Goal: Task Accomplishment & Management: Use online tool/utility

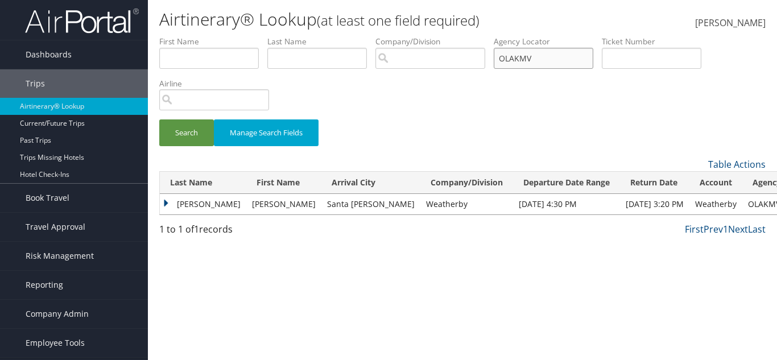
click at [534, 57] on input "OLAKMV" at bounding box center [544, 58] width 100 height 21
paste input "FPWIKO"
type input "FPWIKO"
click at [179, 125] on button "Search" at bounding box center [186, 132] width 55 height 27
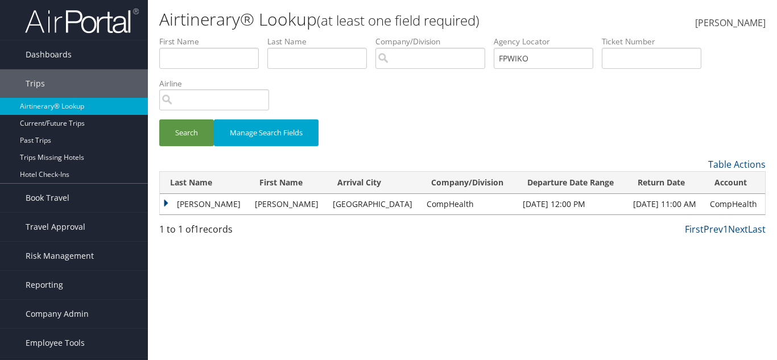
click at [249, 206] on td "Vicky" at bounding box center [287, 204] width 77 height 20
drag, startPoint x: 201, startPoint y: 202, endPoint x: 189, endPoint y: 202, distance: 12.5
click at [199, 202] on td "Lee" at bounding box center [204, 204] width 89 height 20
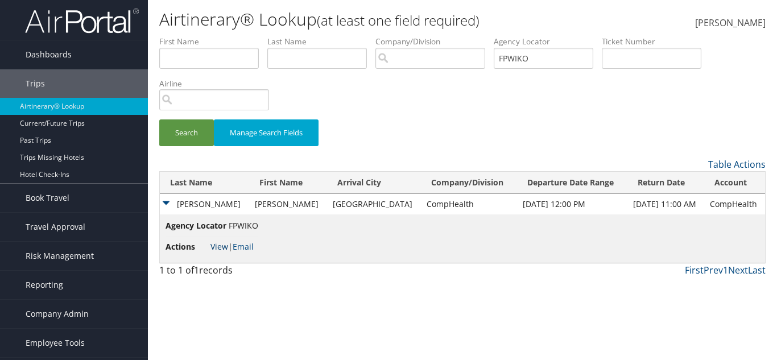
click at [225, 243] on link "View" at bounding box center [219, 246] width 18 height 11
click at [535, 58] on input "FPWIKO" at bounding box center [544, 58] width 100 height 21
click at [56, 289] on span "Reporting" at bounding box center [45, 285] width 38 height 28
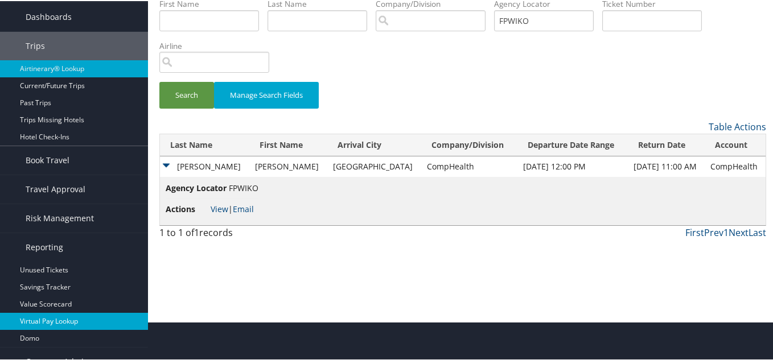
scroll to position [83, 0]
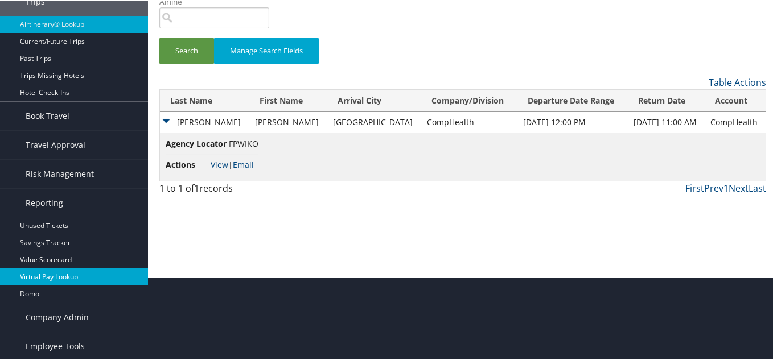
click at [60, 277] on link "Virtual Pay Lookup" at bounding box center [74, 275] width 148 height 17
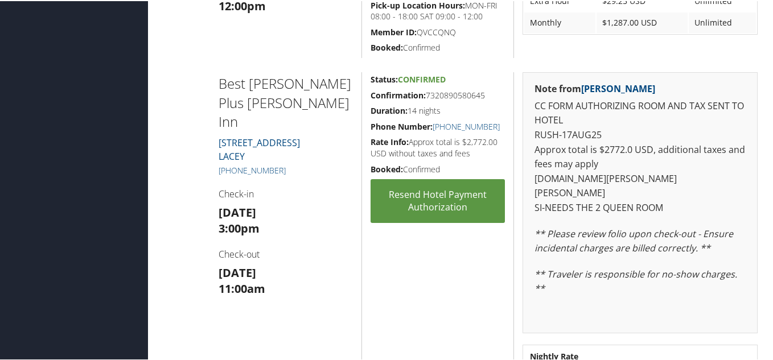
scroll to position [569, 0]
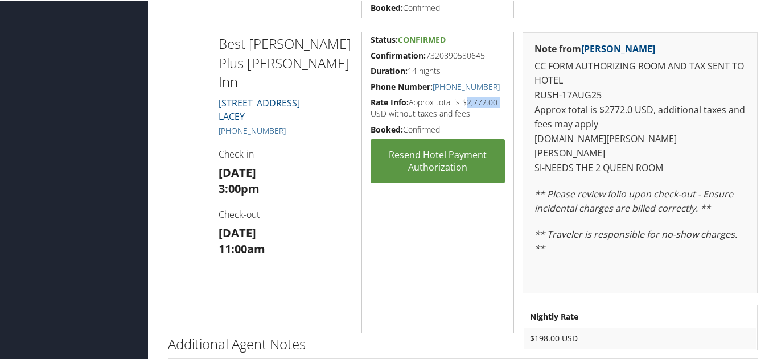
drag, startPoint x: 461, startPoint y: 100, endPoint x: 496, endPoint y: 100, distance: 34.7
click at [496, 100] on h5 "Rate Info: Approx total is $2,772.00 USD without taxes and fees" at bounding box center [437, 107] width 134 height 22
click at [474, 108] on h5 "Rate Info: Approx total is $2,772.00 USD without taxes and fees" at bounding box center [437, 107] width 134 height 22
drag, startPoint x: 642, startPoint y: 66, endPoint x: 651, endPoint y: 81, distance: 17.9
click at [651, 81] on p "CC FORM AUTHORIZING ROOM AND TAX SENT TO HOTEL RUSH-17AUG25 Approx total is $27…" at bounding box center [639, 116] width 211 height 117
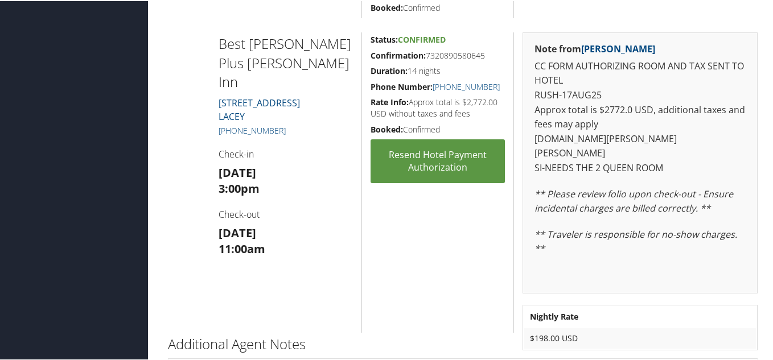
click at [625, 98] on p "CC FORM AUTHORIZING ROOM AND TAX SENT TO HOTEL RUSH-17AUG25 Approx total is $27…" at bounding box center [639, 116] width 211 height 117
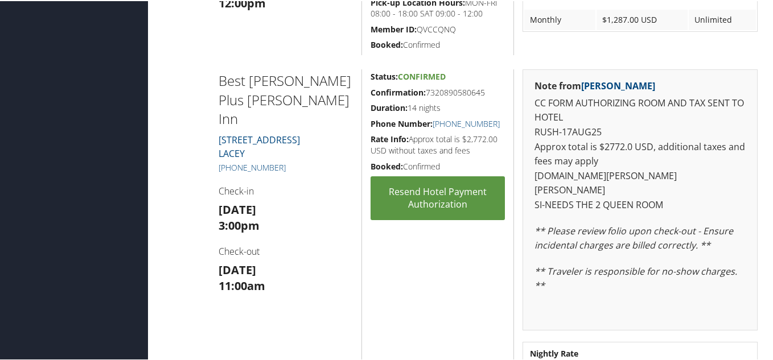
scroll to position [512, 0]
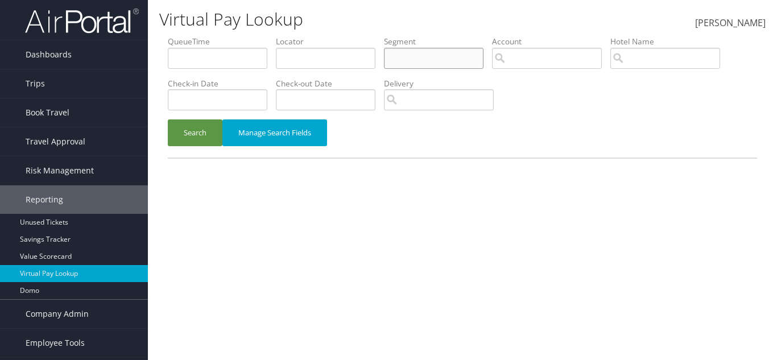
drag, startPoint x: 434, startPoint y: 48, endPoint x: 373, endPoint y: 62, distance: 62.4
click at [432, 52] on input "text" at bounding box center [434, 58] width 100 height 21
click at [350, 62] on input "text" at bounding box center [326, 58] width 100 height 21
paste input "FPWIKO"
type input "FPWIKO"
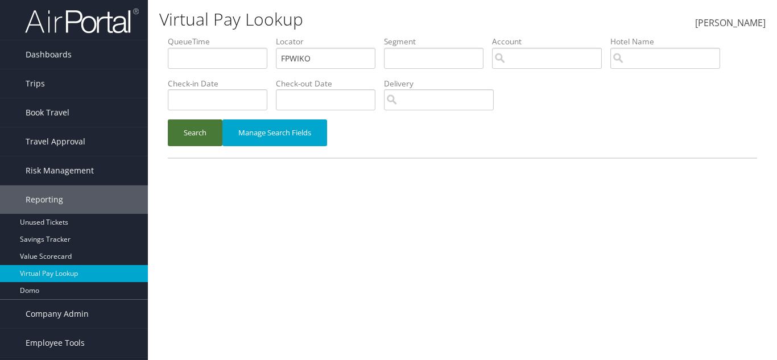
click at [181, 131] on button "Search" at bounding box center [195, 132] width 55 height 27
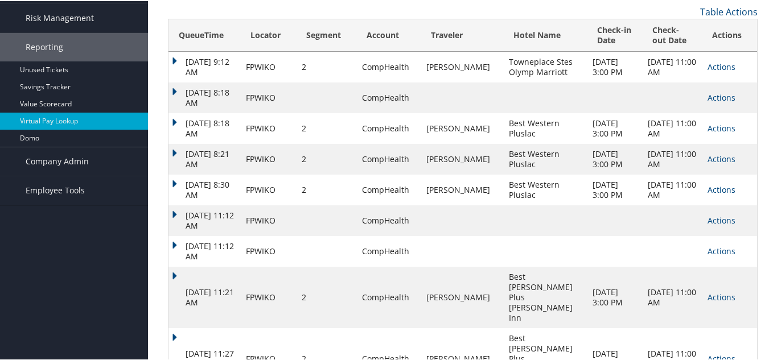
scroll to position [170, 0]
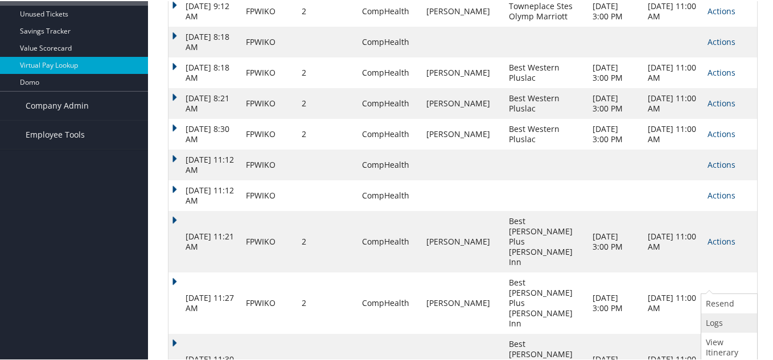
click at [716, 324] on link "Logs" at bounding box center [727, 321] width 53 height 19
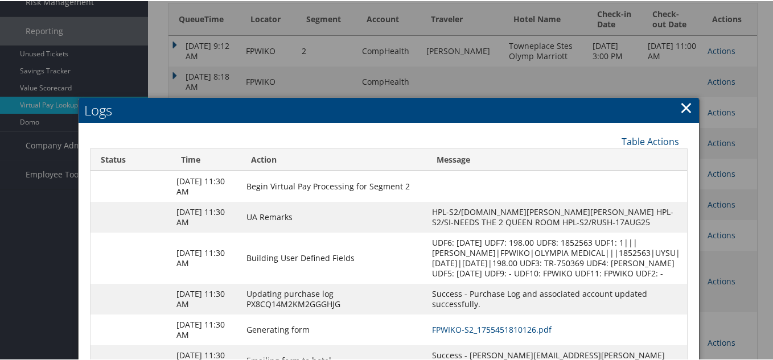
click at [445, 321] on td "FPWIKO-S2_1755451810126.pdf" at bounding box center [556, 328] width 261 height 31
click at [445, 327] on link "FPWIKO-S2_1755451810126.pdf" at bounding box center [491, 328] width 119 height 11
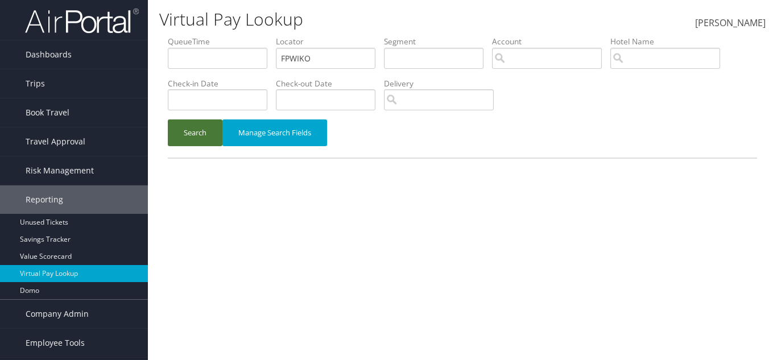
click at [210, 130] on button "Search" at bounding box center [195, 132] width 55 height 27
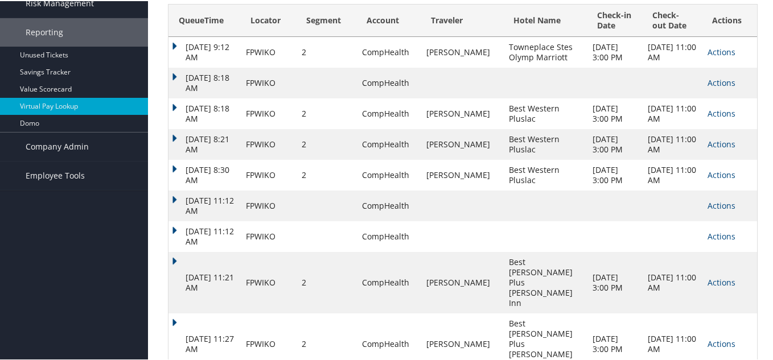
scroll to position [170, 0]
click at [724, 275] on link "Actions" at bounding box center [721, 280] width 28 height 11
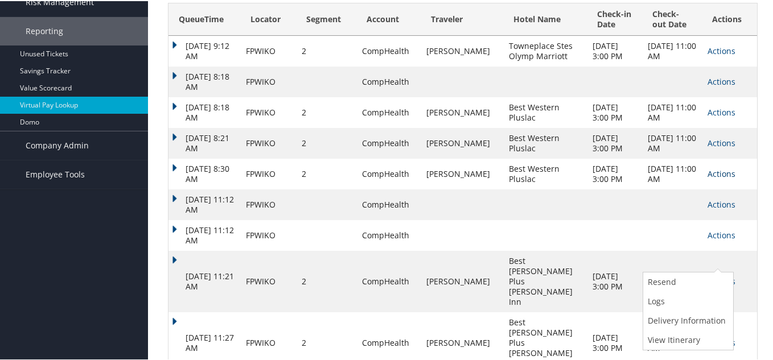
click at [710, 172] on link "Actions" at bounding box center [721, 172] width 28 height 11
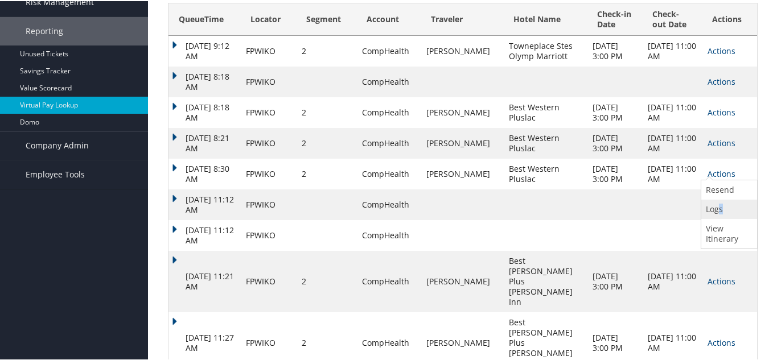
click at [718, 199] on link "Logs" at bounding box center [727, 208] width 53 height 19
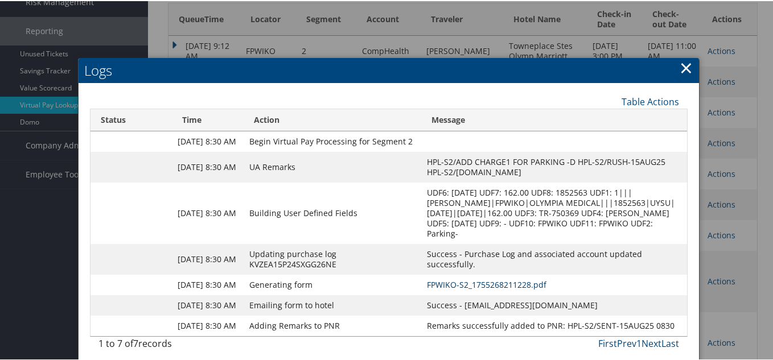
click at [483, 284] on link "FPWIKO-S2_1755268211228.pdf" at bounding box center [486, 283] width 119 height 11
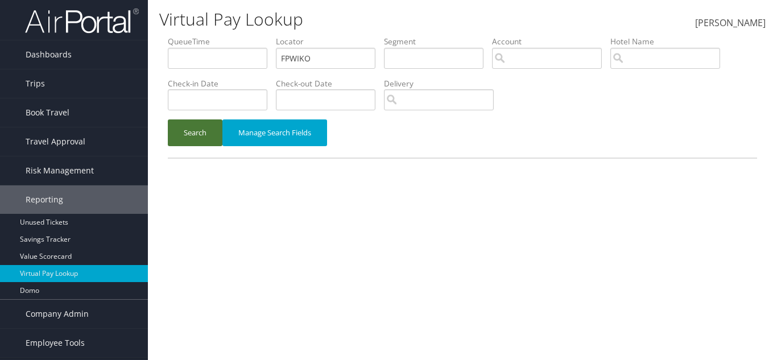
click at [187, 138] on button "Search" at bounding box center [195, 132] width 55 height 27
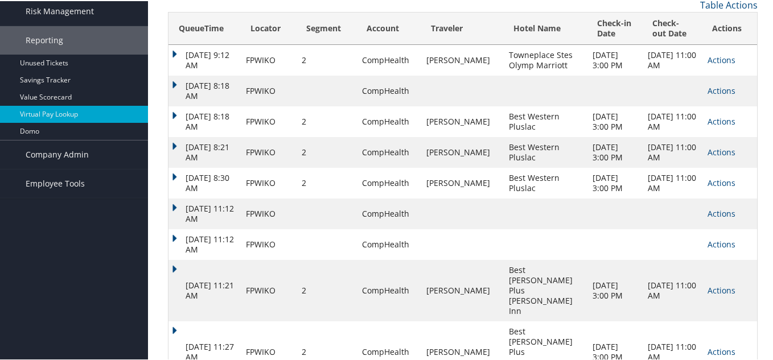
scroll to position [170, 0]
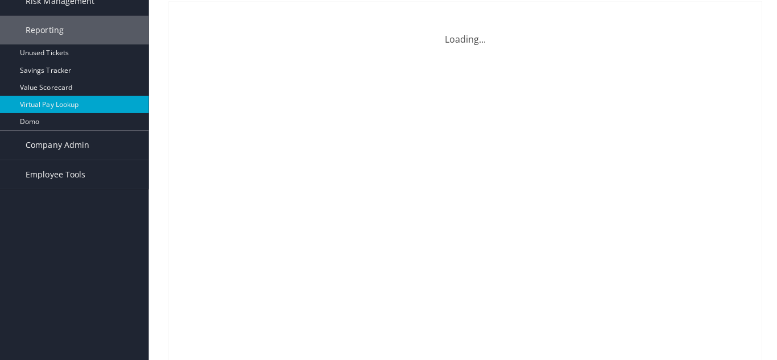
scroll to position [0, 0]
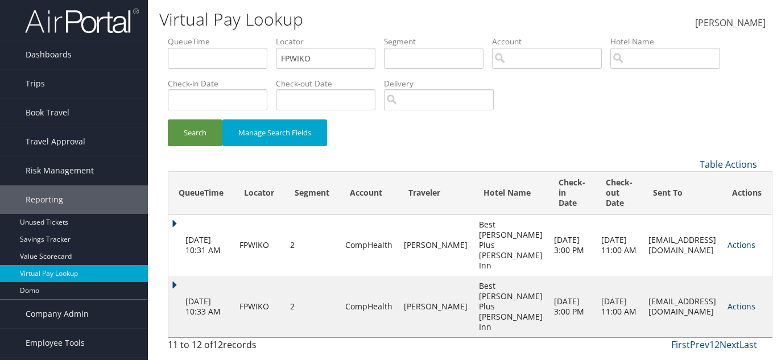
click at [728, 304] on link "Actions" at bounding box center [742, 306] width 28 height 11
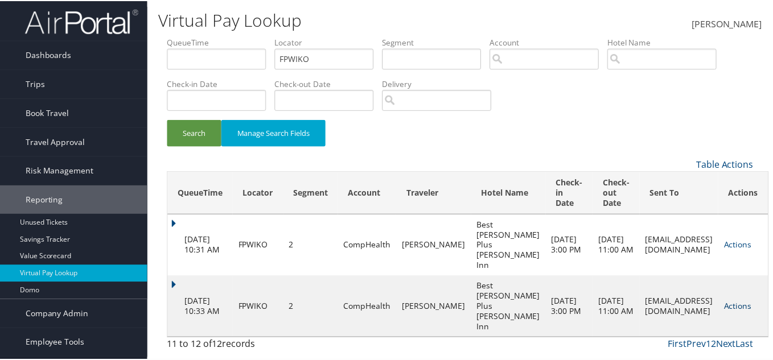
scroll to position [20, 0]
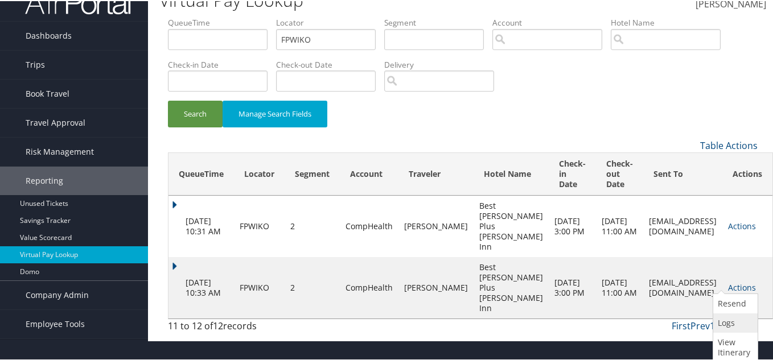
click at [724, 317] on link "Logs" at bounding box center [734, 321] width 42 height 19
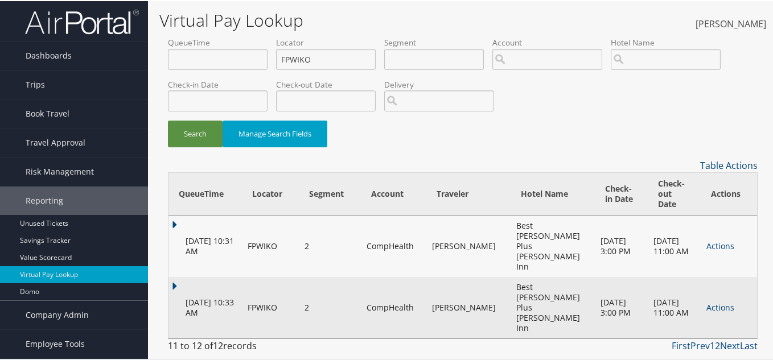
scroll to position [0, 0]
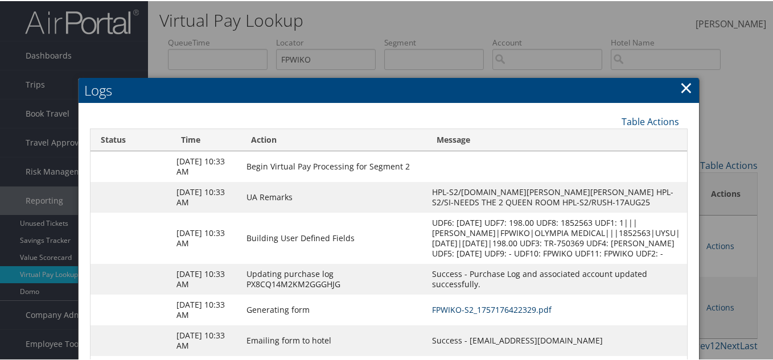
click at [525, 305] on link "FPWIKO-S2_1757176422329.pdf" at bounding box center [491, 308] width 119 height 11
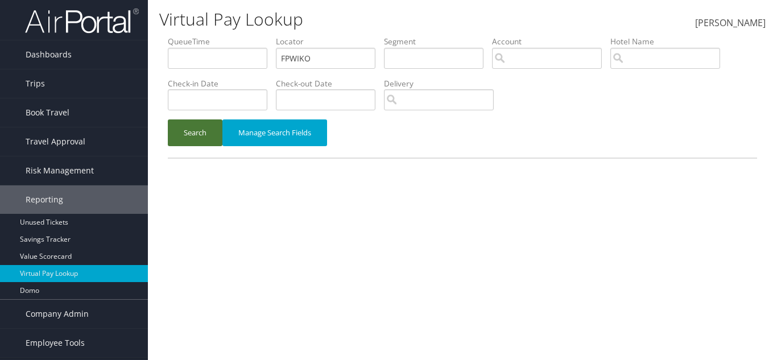
click at [200, 133] on button "Search" at bounding box center [195, 132] width 55 height 27
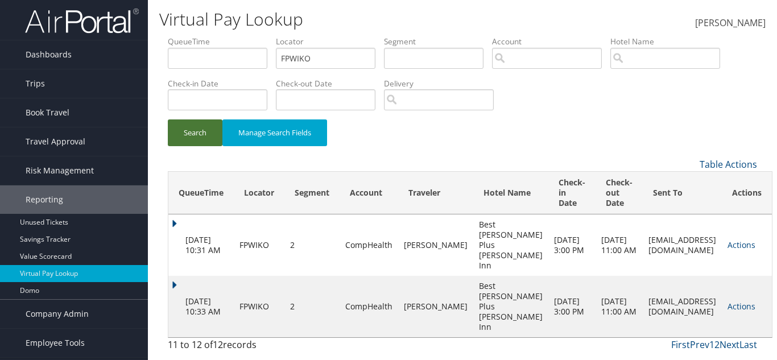
click at [200, 131] on button "Search" at bounding box center [195, 132] width 55 height 27
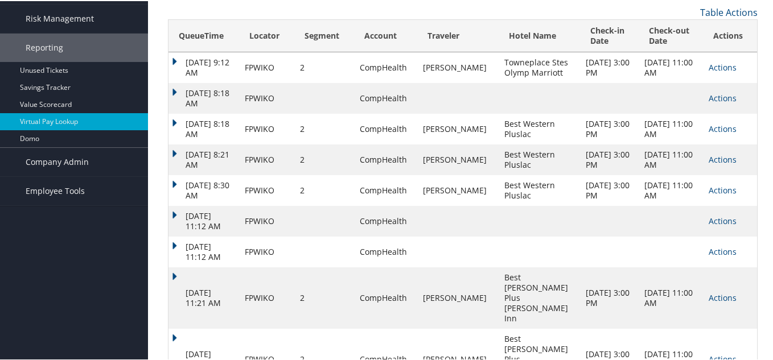
scroll to position [170, 0]
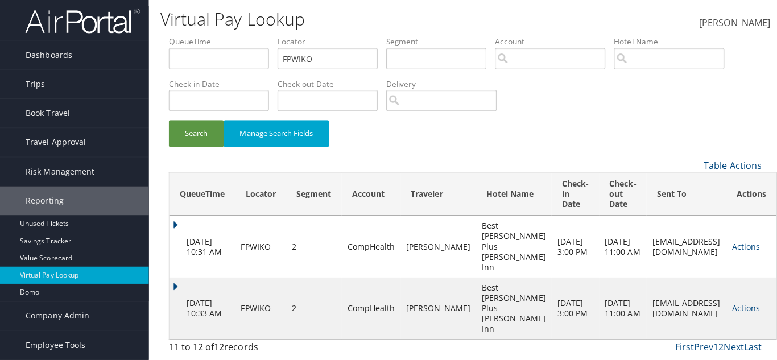
scroll to position [0, 0]
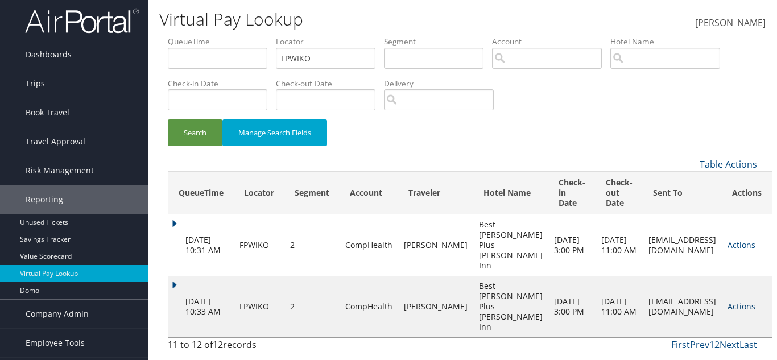
click at [728, 301] on link "Actions" at bounding box center [742, 306] width 28 height 11
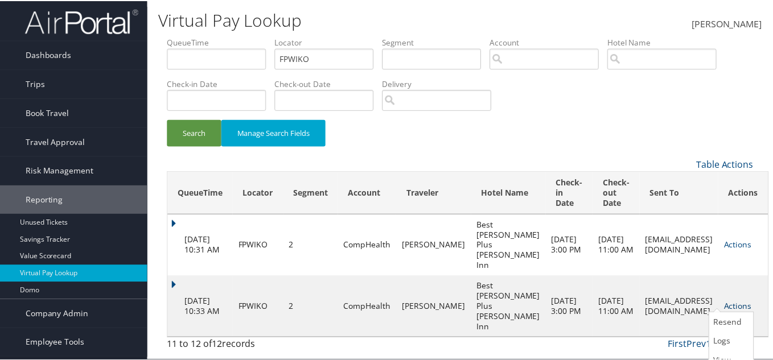
scroll to position [20, 0]
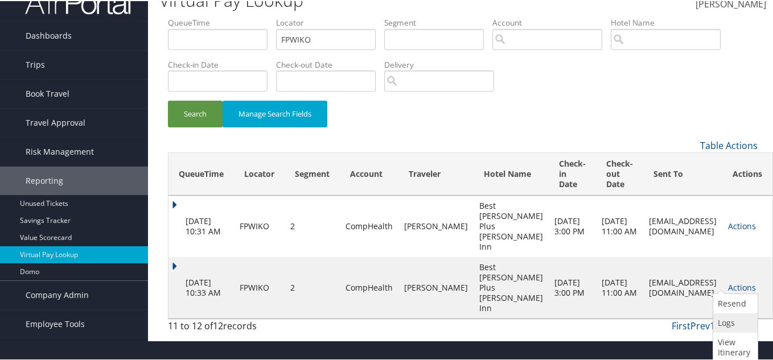
click at [722, 323] on link "Logs" at bounding box center [734, 321] width 42 height 19
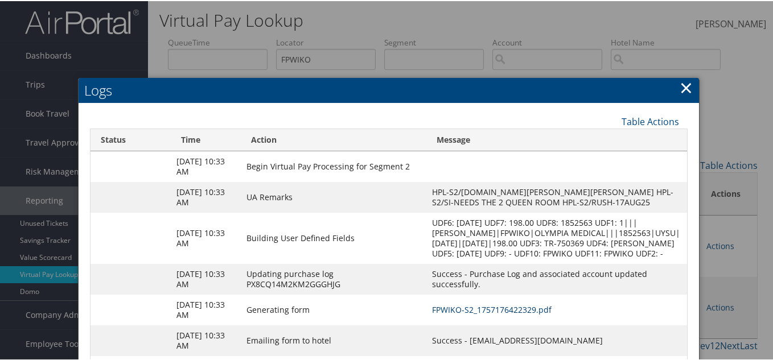
click at [520, 309] on link "FPWIKO-S2_1757176422329.pdf" at bounding box center [491, 308] width 119 height 11
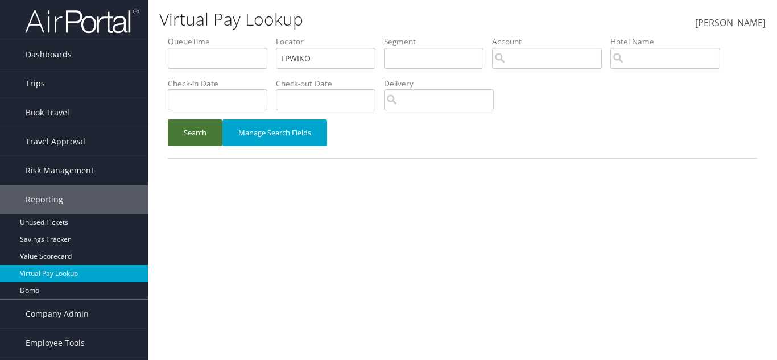
click at [206, 127] on button "Search" at bounding box center [195, 132] width 55 height 27
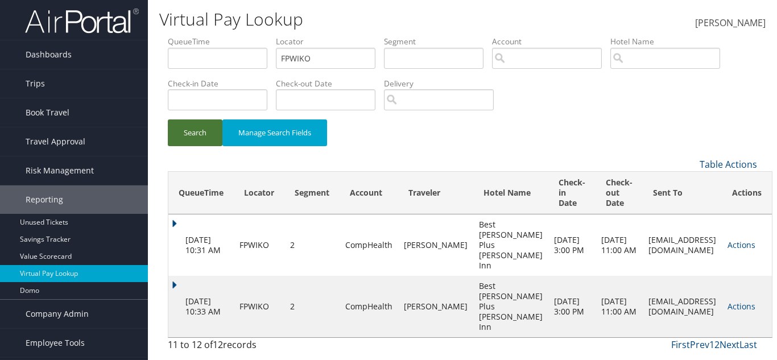
click at [201, 121] on form "QueueTime Locator FPWIKO Segment Account Traveler Hotel Name Check-in Date Chec…" at bounding box center [462, 97] width 589 height 122
click at [201, 121] on button "Search" at bounding box center [195, 132] width 55 height 27
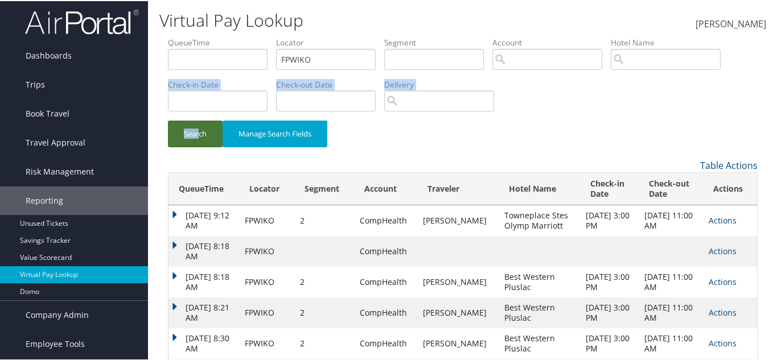
click at [201, 121] on button "Search" at bounding box center [195, 132] width 55 height 27
click at [195, 134] on button "Search" at bounding box center [195, 132] width 55 height 27
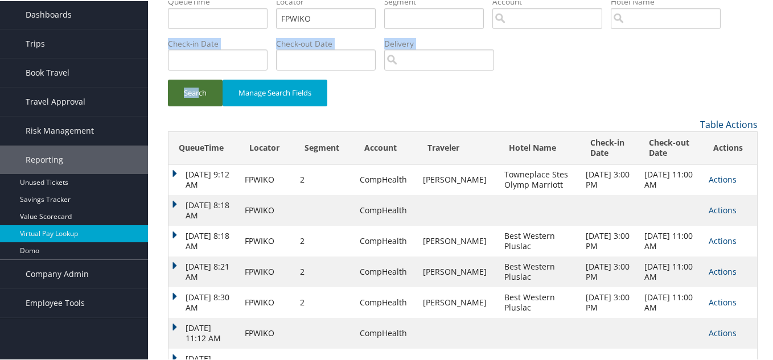
scroll to position [170, 0]
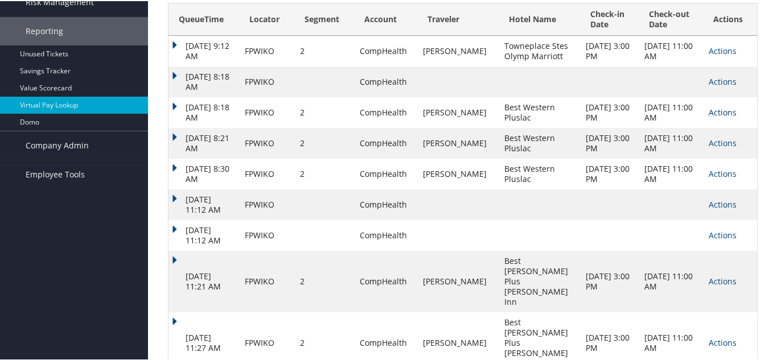
click at [715, 106] on link "Actions" at bounding box center [722, 111] width 28 height 11
click at [713, 143] on link "Logs" at bounding box center [727, 146] width 53 height 19
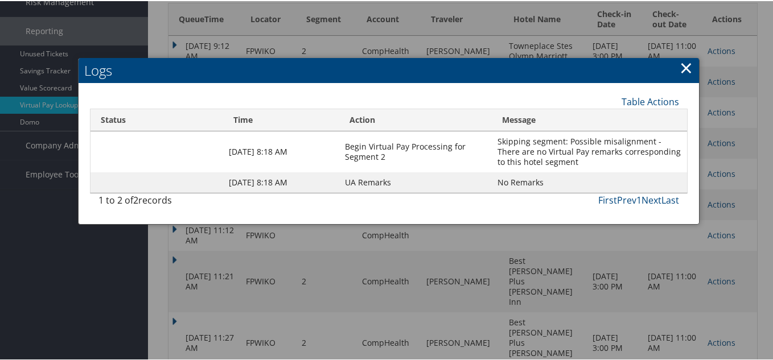
click at [711, 143] on div at bounding box center [388, 180] width 777 height 360
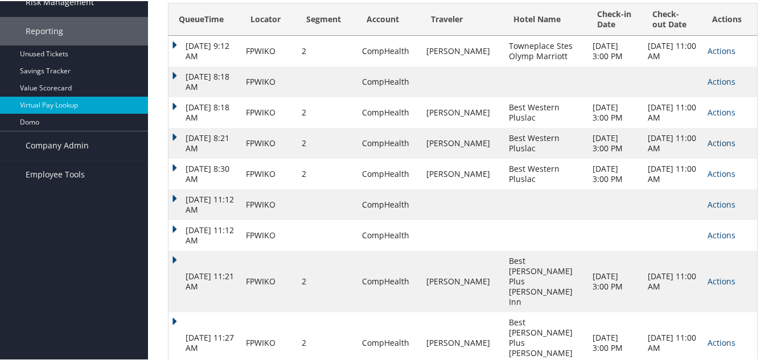
click at [712, 139] on link "Actions" at bounding box center [721, 142] width 28 height 11
click at [711, 179] on link "Logs" at bounding box center [727, 177] width 53 height 19
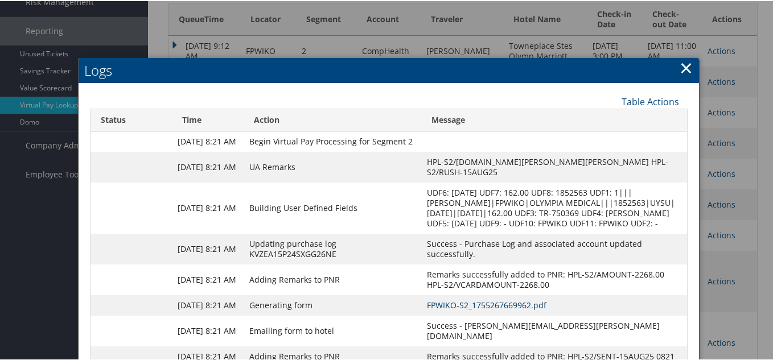
click at [511, 309] on link "FPWIKO-S2_1755267669962.pdf" at bounding box center [486, 304] width 119 height 11
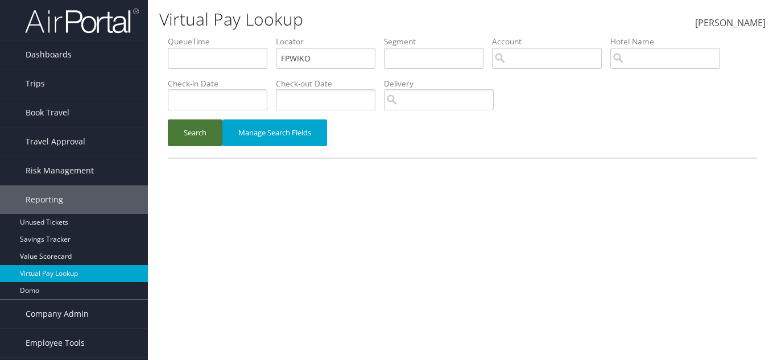
click at [205, 128] on button "Search" at bounding box center [195, 132] width 55 height 27
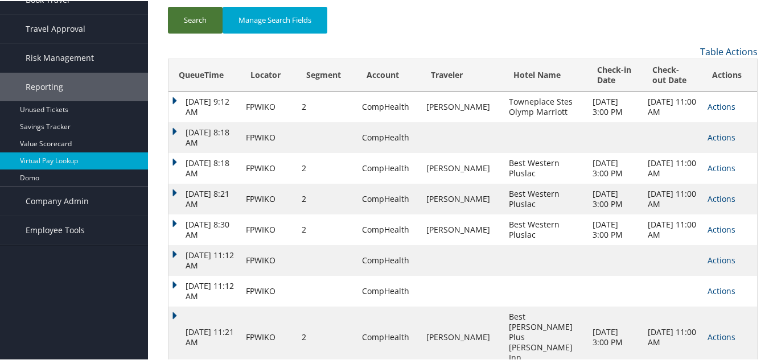
scroll to position [170, 0]
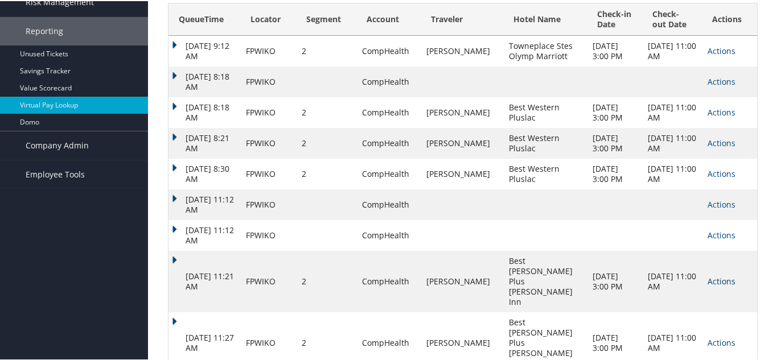
click at [715, 275] on link "Actions" at bounding box center [721, 280] width 28 height 11
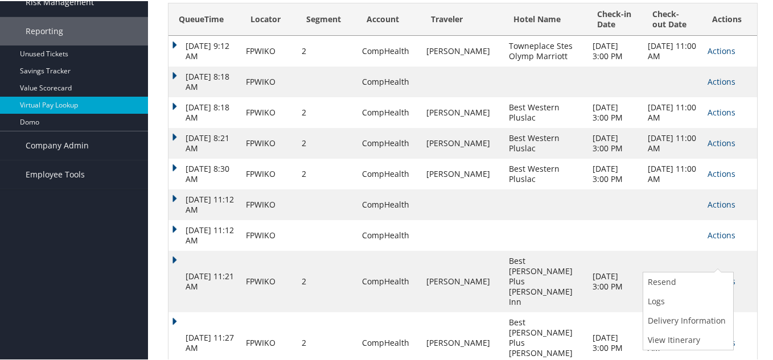
click at [741, 311] on td "Actions Resend Logs View Itinerary" at bounding box center [728, 341] width 55 height 61
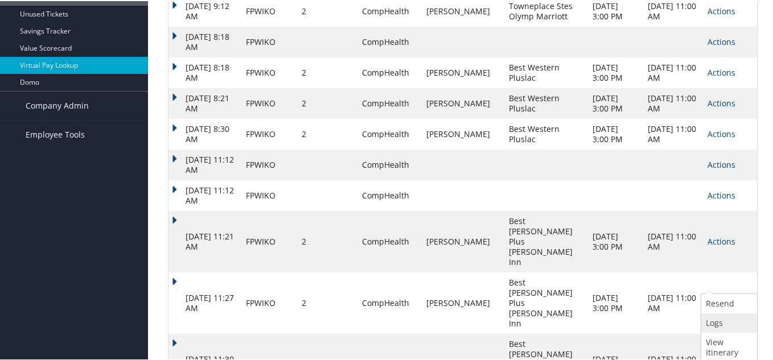
click at [712, 321] on link "Logs" at bounding box center [727, 321] width 53 height 19
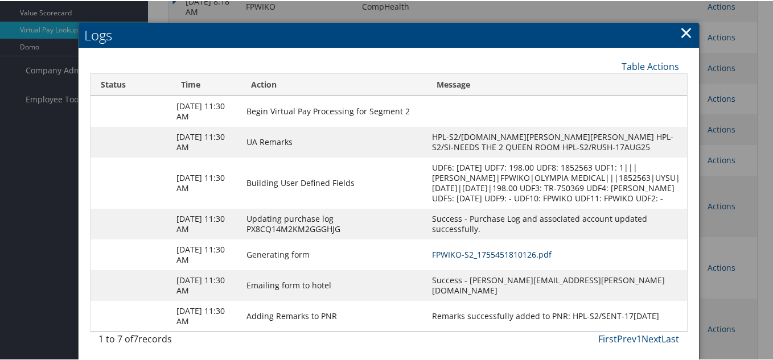
scroll to position [247, 0]
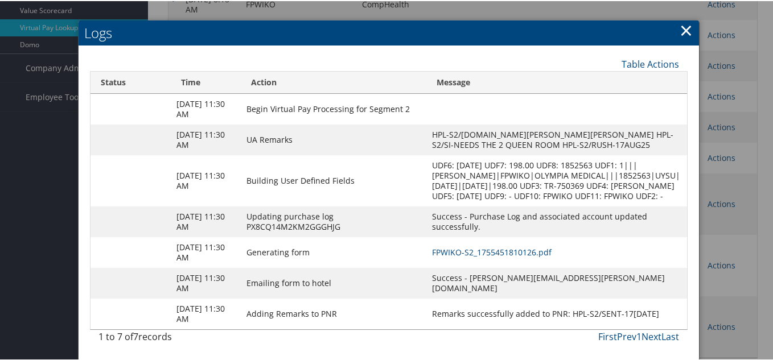
click at [459, 243] on td "FPWIKO-S2_1755451810126.pdf" at bounding box center [556, 251] width 261 height 31
click at [462, 247] on link "FPWIKO-S2_1755451810126.pdf" at bounding box center [491, 251] width 119 height 11
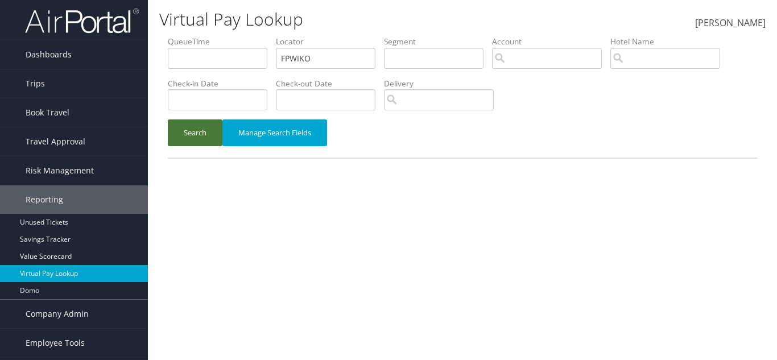
click at [192, 138] on button "Search" at bounding box center [195, 132] width 55 height 27
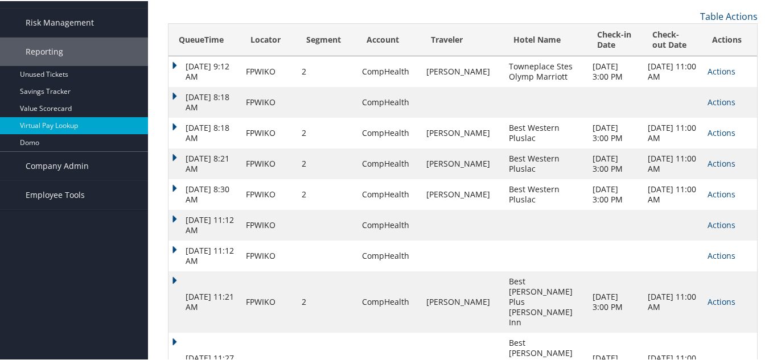
scroll to position [170, 0]
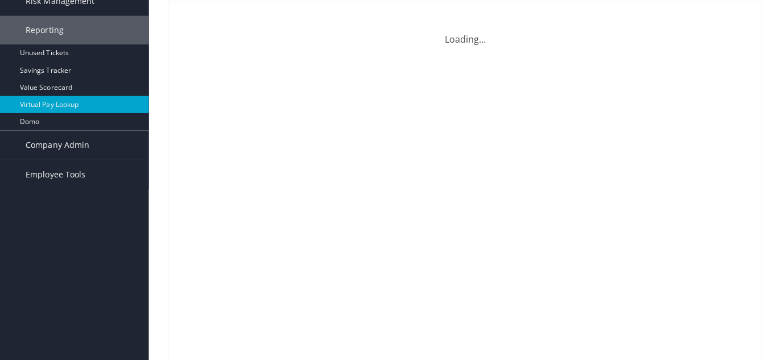
scroll to position [0, 0]
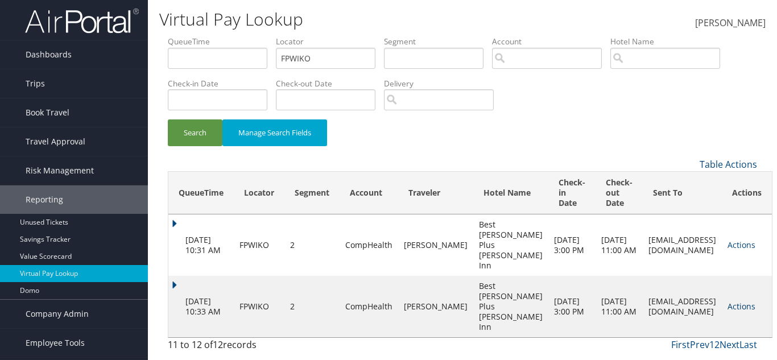
click at [728, 305] on link "Actions" at bounding box center [742, 306] width 28 height 11
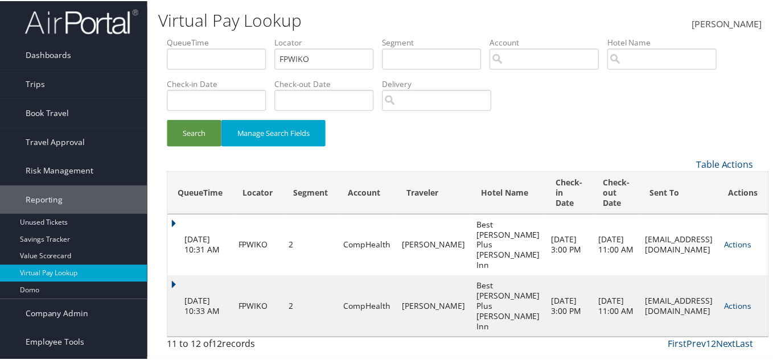
scroll to position [20, 0]
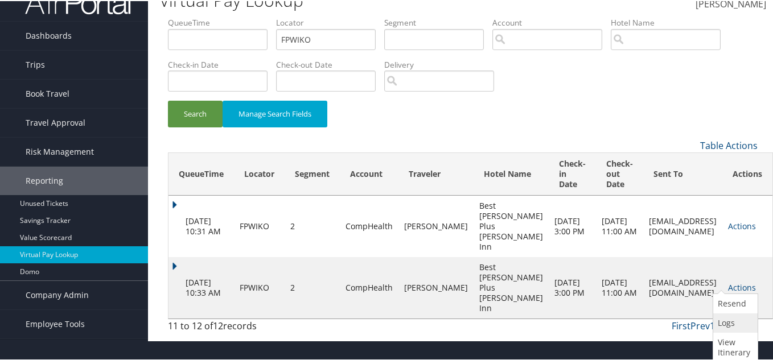
click at [720, 313] on link "Logs" at bounding box center [734, 321] width 42 height 19
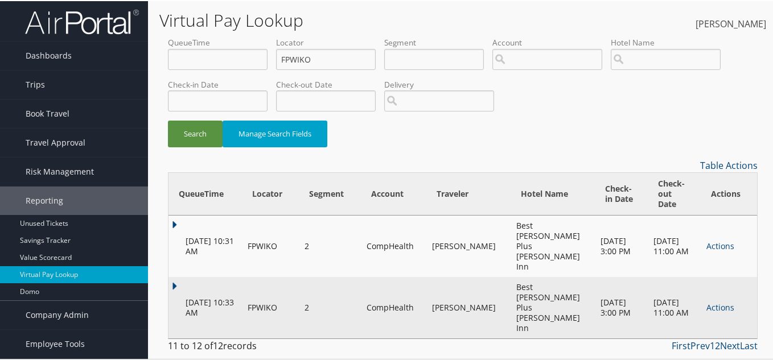
scroll to position [0, 0]
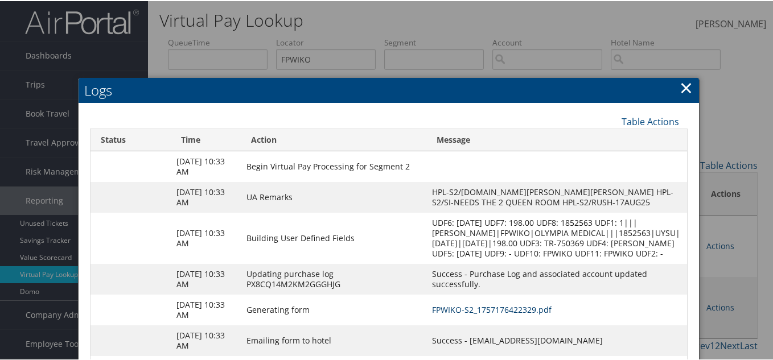
click at [503, 310] on link "FPWIKO-S2_1757176422329.pdf" at bounding box center [491, 308] width 119 height 11
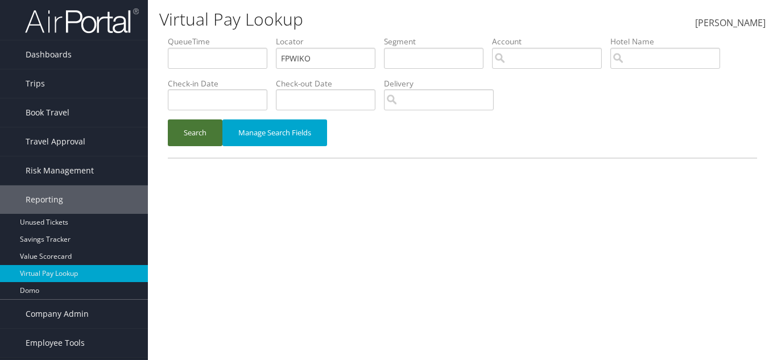
click at [196, 132] on button "Search" at bounding box center [195, 132] width 55 height 27
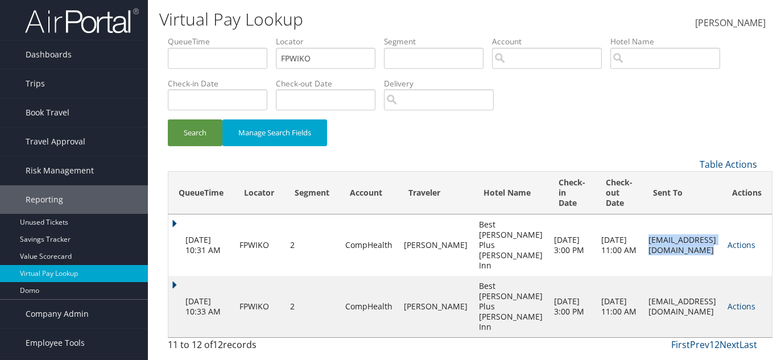
drag, startPoint x: 581, startPoint y: 242, endPoint x: 700, endPoint y: 243, distance: 118.9
click at [700, 243] on td "[EMAIL_ADDRESS][DOMAIN_NAME]" at bounding box center [682, 244] width 79 height 61
copy td "[EMAIL_ADDRESS][DOMAIN_NAME]"
drag, startPoint x: 704, startPoint y: 304, endPoint x: 587, endPoint y: 305, distance: 117.2
click at [643, 305] on td "[EMAIL_ADDRESS][DOMAIN_NAME]" at bounding box center [682, 306] width 79 height 61
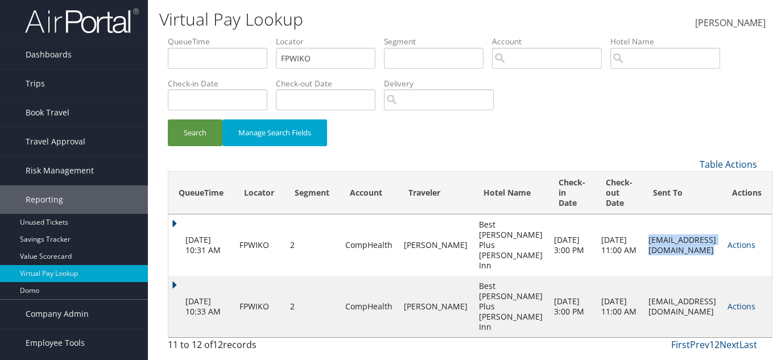
copy td "[EMAIL_ADDRESS][DOMAIN_NAME]"
click at [596, 328] on td "[DATE] 11:00 AM" at bounding box center [619, 306] width 47 height 61
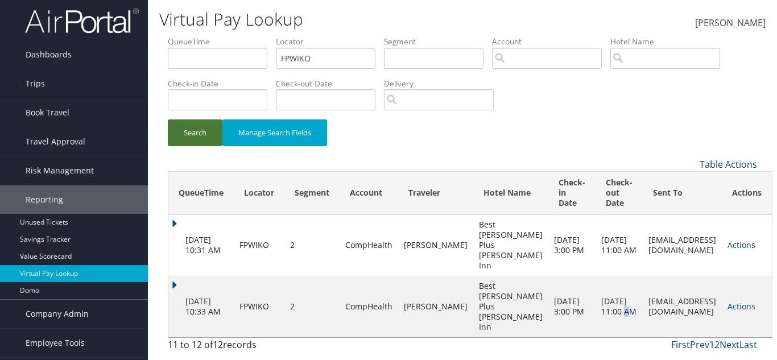
click at [189, 142] on button "Search" at bounding box center [195, 132] width 55 height 27
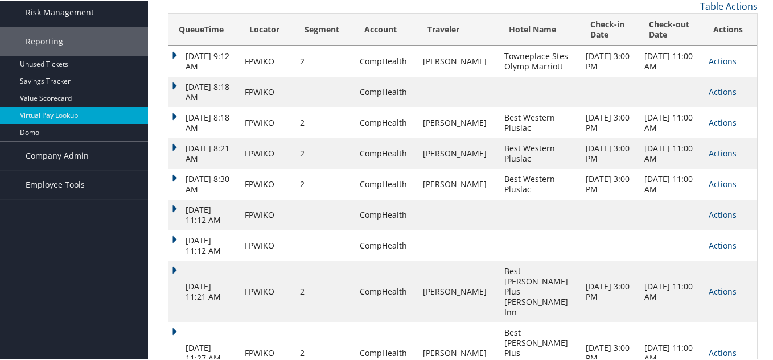
scroll to position [170, 0]
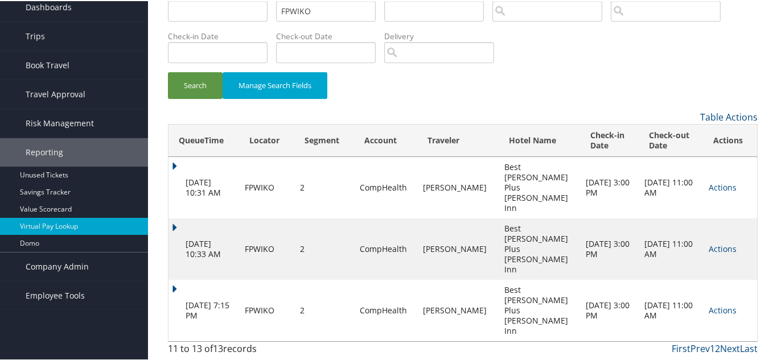
scroll to position [0, 0]
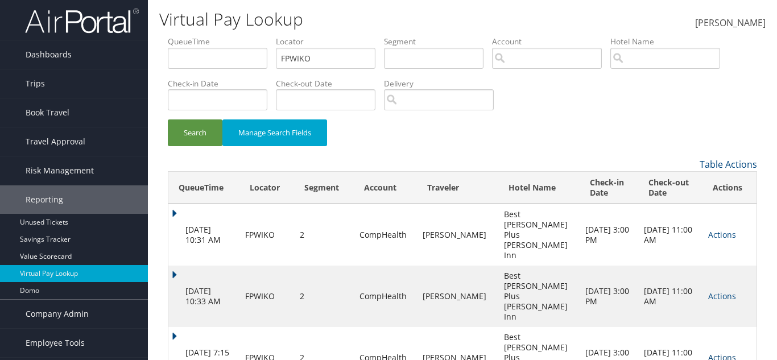
click at [714, 352] on link "Actions" at bounding box center [722, 357] width 28 height 11
click at [723, 312] on link "Logs" at bounding box center [729, 316] width 49 height 19
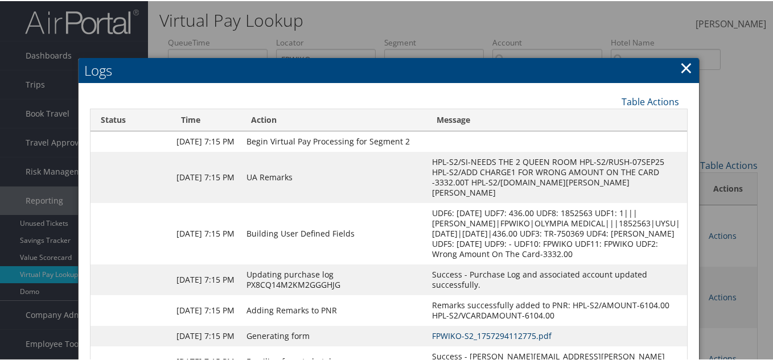
click at [491, 338] on link "FPWIKO-S2_1757294112775.pdf" at bounding box center [491, 334] width 119 height 11
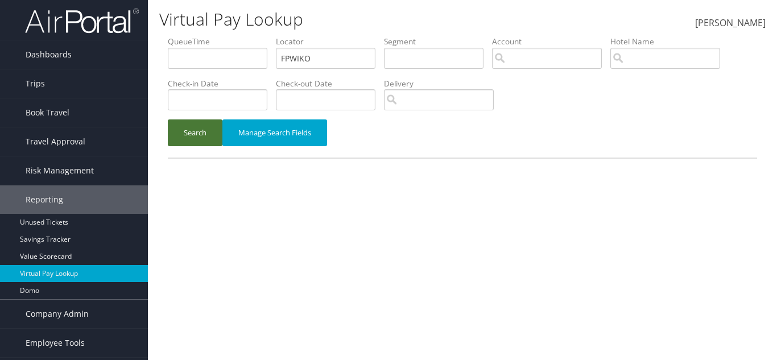
click at [197, 130] on button "Search" at bounding box center [195, 132] width 55 height 27
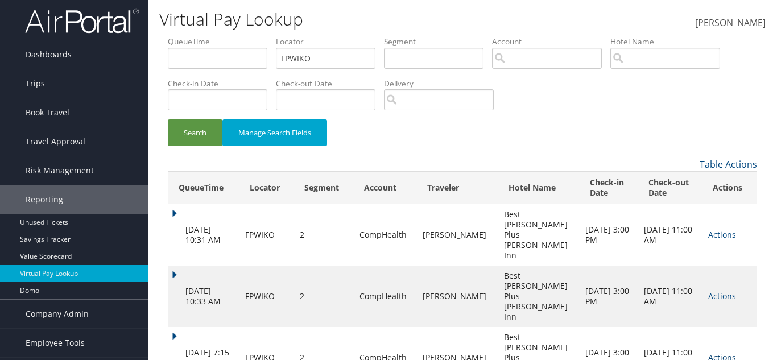
click at [713, 352] on link "Actions" at bounding box center [722, 357] width 28 height 11
click at [735, 300] on link "Resend" at bounding box center [729, 296] width 49 height 19
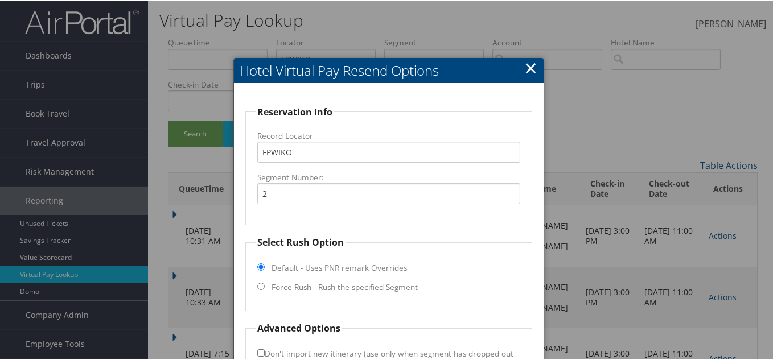
click at [274, 290] on label "Force Rush - Rush the specified Segment" at bounding box center [344, 285] width 146 height 11
click at [265, 289] on input "Force Rush - Rush the specified Segment" at bounding box center [260, 285] width 7 height 7
radio input "true"
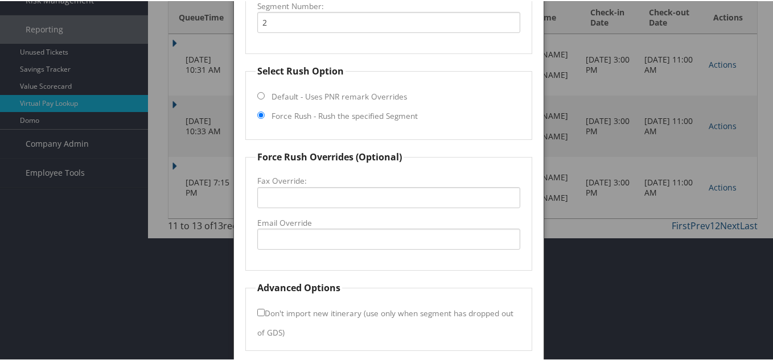
scroll to position [209, 0]
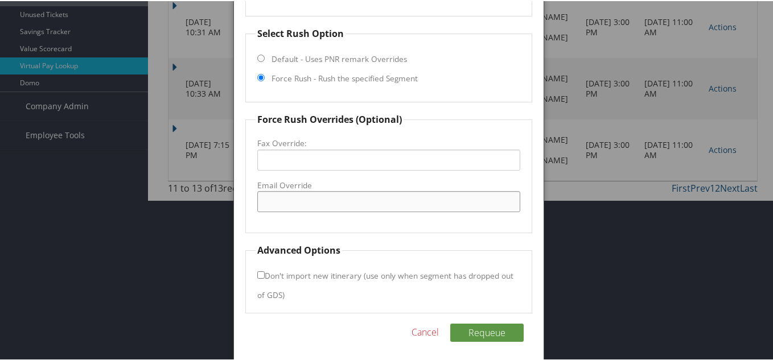
click at [272, 199] on input "Email Override" at bounding box center [388, 200] width 263 height 21
paste input "[EMAIL_ADDRESS][DOMAIN_NAME]"
type input "[EMAIL_ADDRESS][DOMAIN_NAME]"
click at [487, 335] on button "Requeue" at bounding box center [486, 332] width 73 height 18
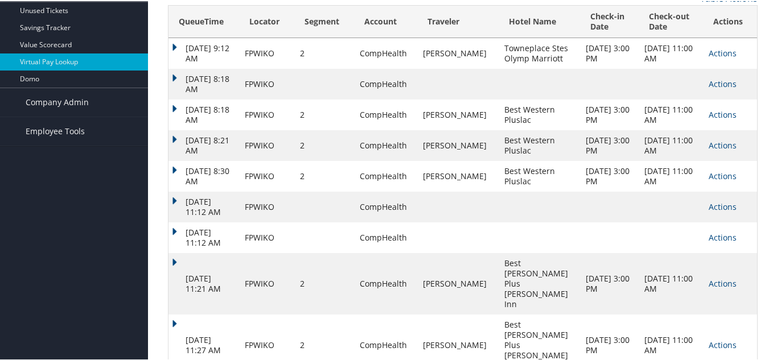
scroll to position [215, 0]
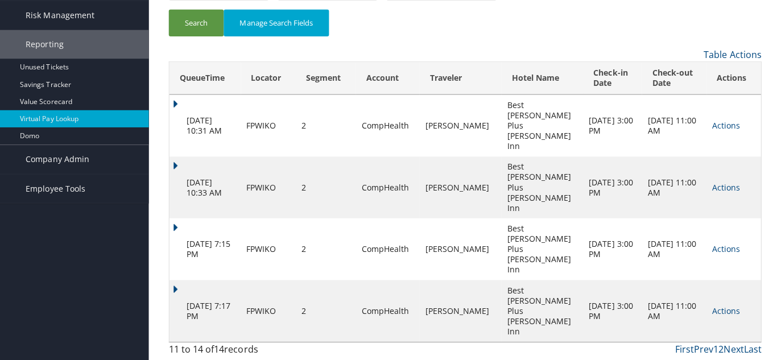
scroll to position [0, 0]
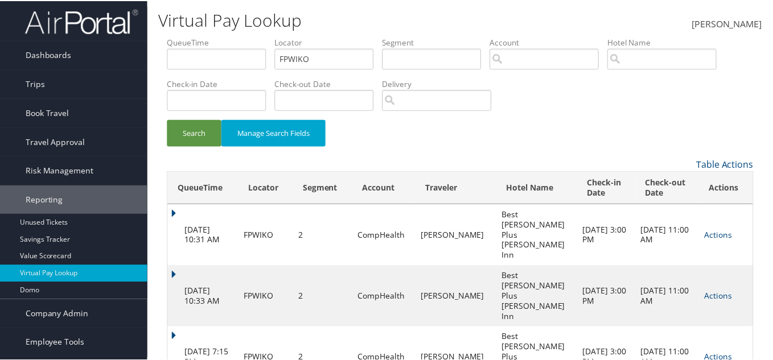
scroll to position [25, 0]
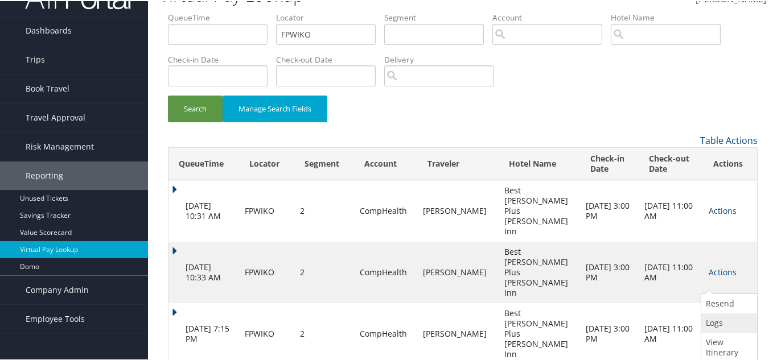
click at [715, 324] on link "Logs" at bounding box center [727, 321] width 53 height 19
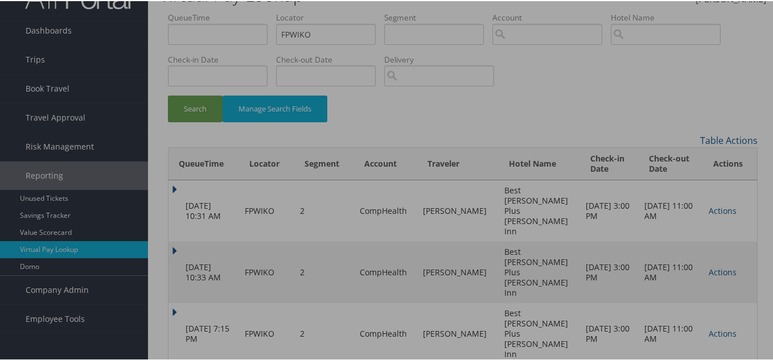
scroll to position [0, 0]
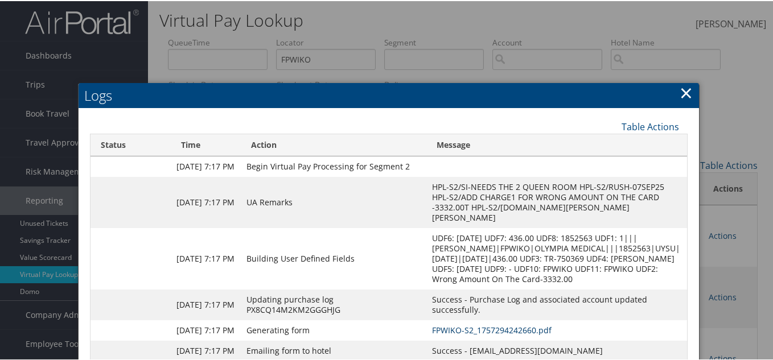
click at [506, 329] on link "FPWIKO-S2_1757294242660.pdf" at bounding box center [491, 329] width 119 height 11
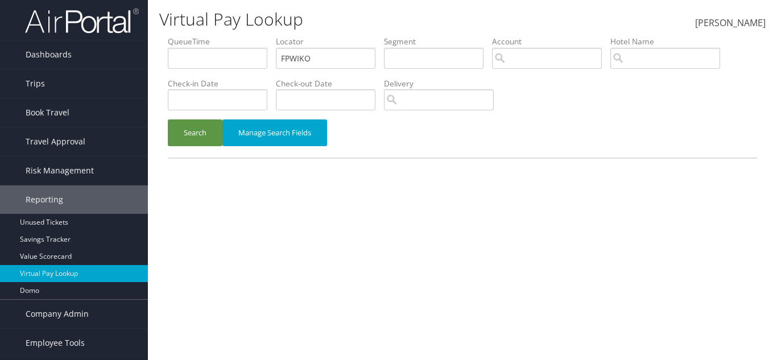
click at [203, 147] on div "Search Manage Search Fields" at bounding box center [462, 138] width 606 height 38
click at [203, 135] on button "Search" at bounding box center [195, 132] width 55 height 27
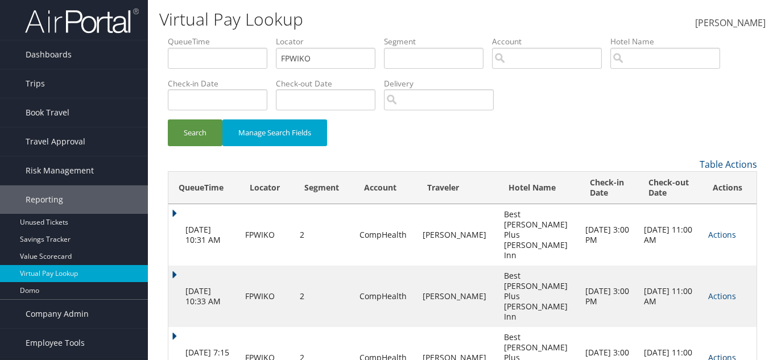
click at [717, 352] on link "Actions" at bounding box center [722, 357] width 28 height 11
click at [718, 320] on link "Logs" at bounding box center [729, 316] width 49 height 19
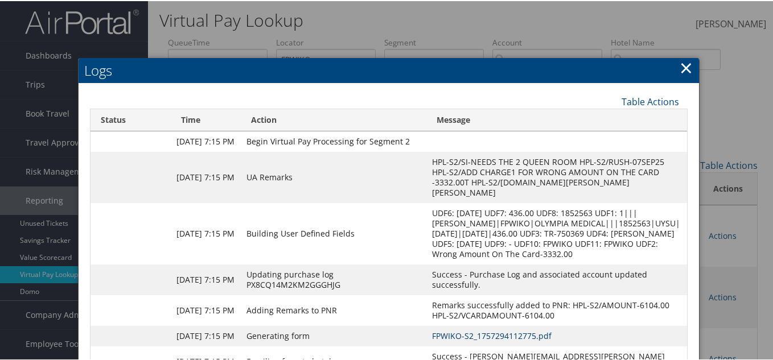
click at [461, 338] on link "FPWIKO-S2_1757294112775.pdf" at bounding box center [491, 334] width 119 height 11
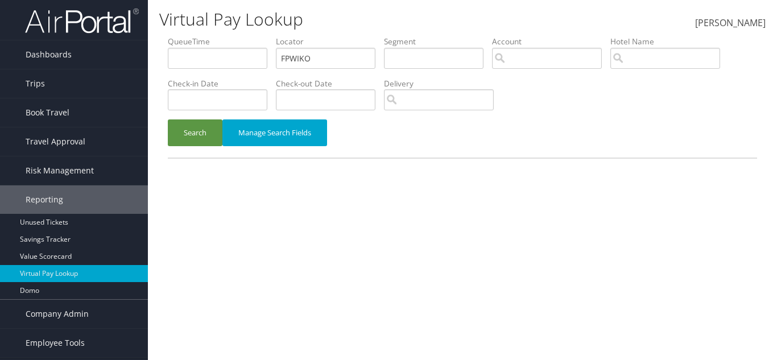
click at [203, 123] on button "Search" at bounding box center [195, 132] width 55 height 27
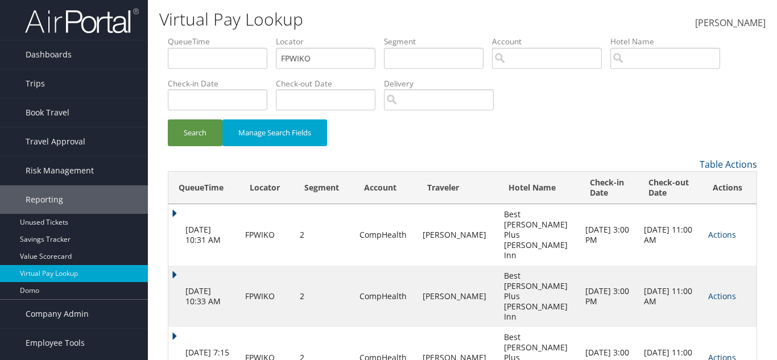
click at [725, 352] on link "Actions" at bounding box center [722, 357] width 28 height 11
click at [726, 341] on link "View Itinerary" at bounding box center [729, 341] width 49 height 30
click at [709, 352] on link "Actions" at bounding box center [722, 357] width 28 height 11
click at [723, 314] on link "Logs" at bounding box center [729, 316] width 49 height 19
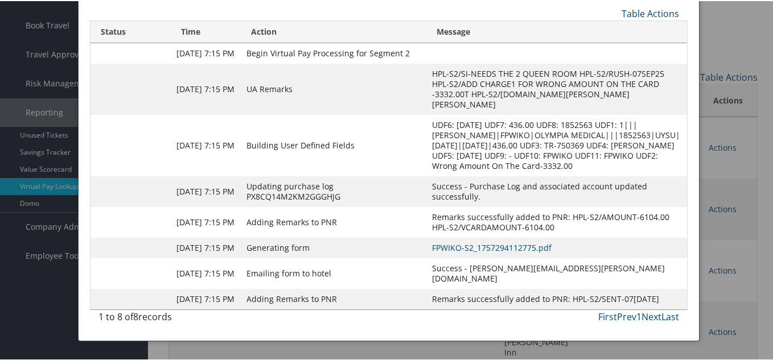
scroll to position [89, 0]
click at [651, 321] on link "Next" at bounding box center [651, 315] width 20 height 13
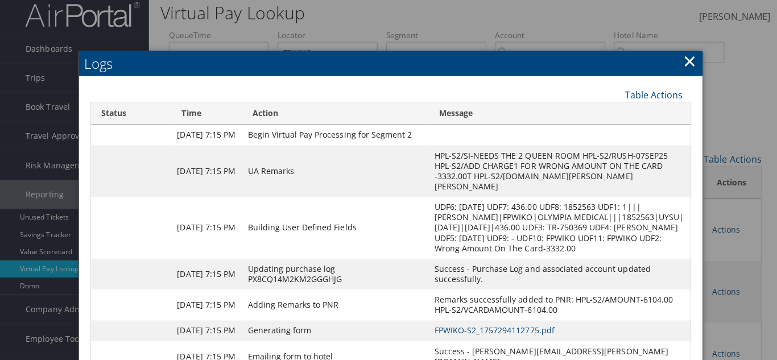
scroll to position [0, 0]
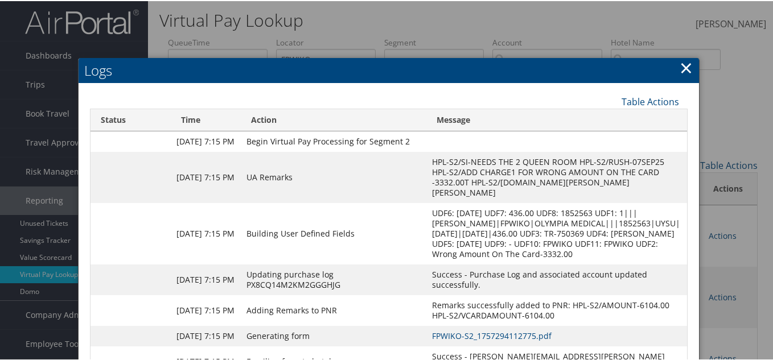
click at [687, 61] on link "×" at bounding box center [685, 66] width 13 height 23
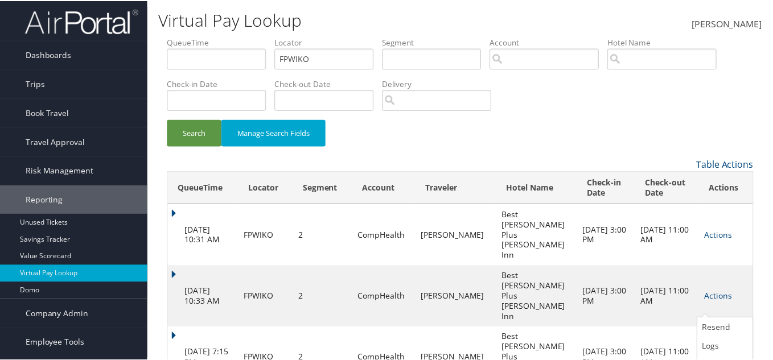
scroll to position [25, 0]
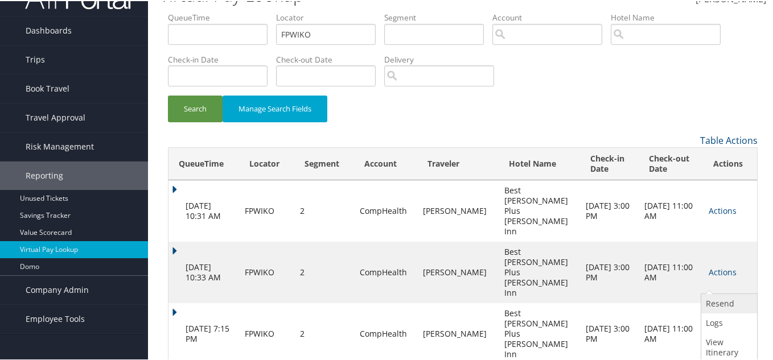
click at [711, 307] on link "Resend" at bounding box center [727, 302] width 53 height 19
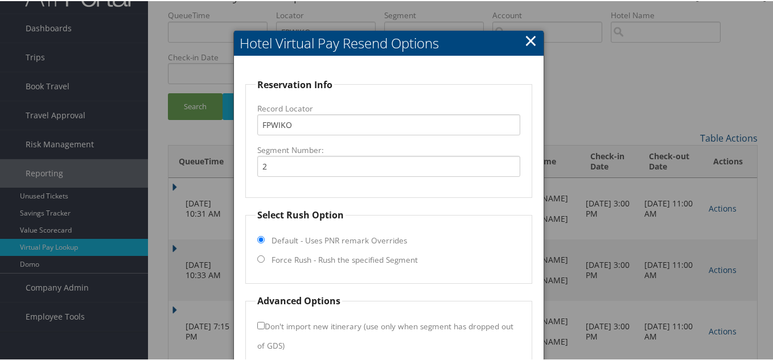
scroll to position [78, 0]
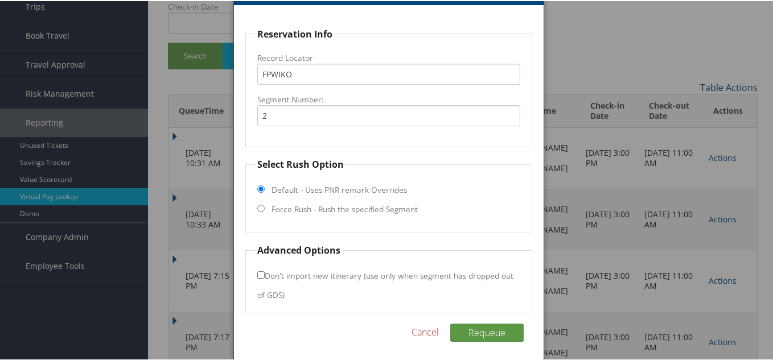
click at [296, 208] on label "Force Rush - Rush the specified Segment" at bounding box center [344, 208] width 146 height 11
click at [265, 208] on input "Force Rush - Rush the specified Segment" at bounding box center [260, 207] width 7 height 7
radio input "true"
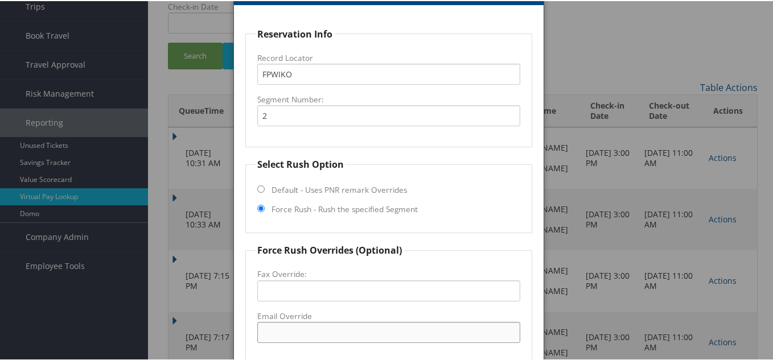
click at [295, 329] on input "Email Override" at bounding box center [388, 331] width 263 height 21
paste input "[EMAIL_ADDRESS][DOMAIN_NAME]"
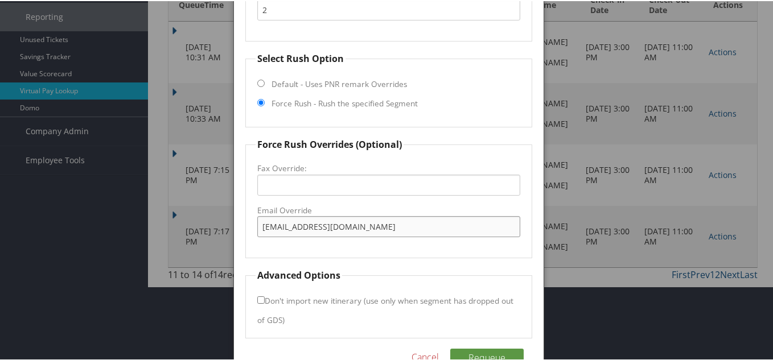
scroll to position [209, 0]
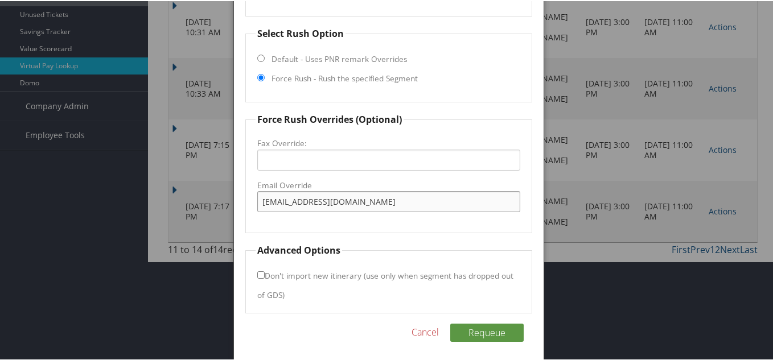
type input "[EMAIL_ADDRESS][DOMAIN_NAME]"
click at [478, 339] on div "Requeue Cancel" at bounding box center [388, 338] width 287 height 30
click at [478, 331] on button "Requeue" at bounding box center [486, 332] width 73 height 18
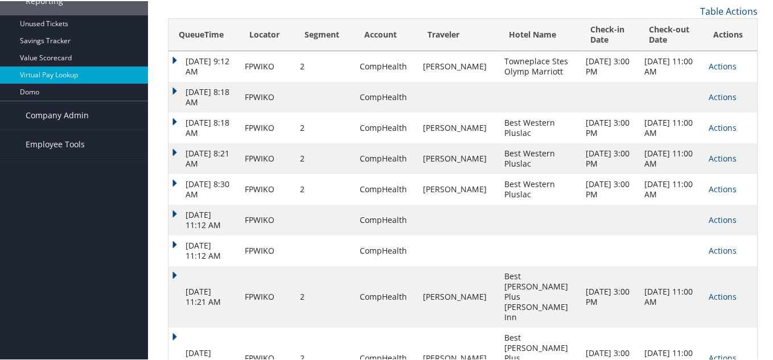
scroll to position [215, 0]
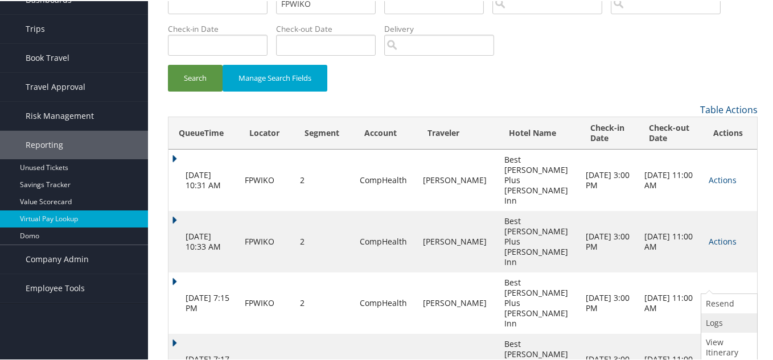
click at [713, 323] on link "Logs" at bounding box center [727, 321] width 53 height 19
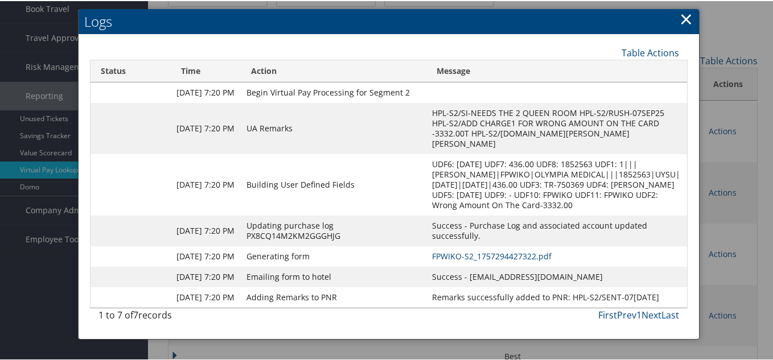
scroll to position [114, 0]
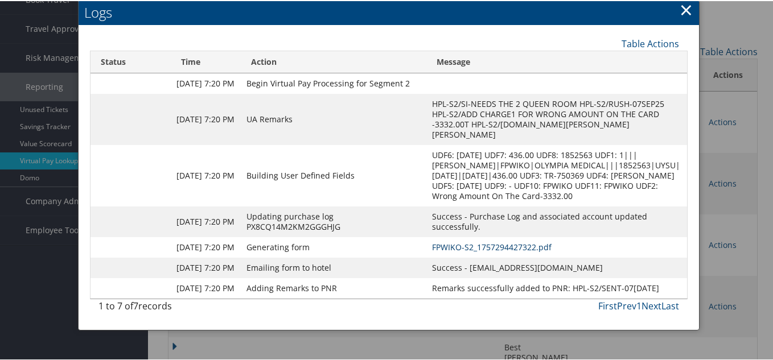
click at [432, 250] on link "FPWIKO-S2_1757294427322.pdf" at bounding box center [491, 246] width 119 height 11
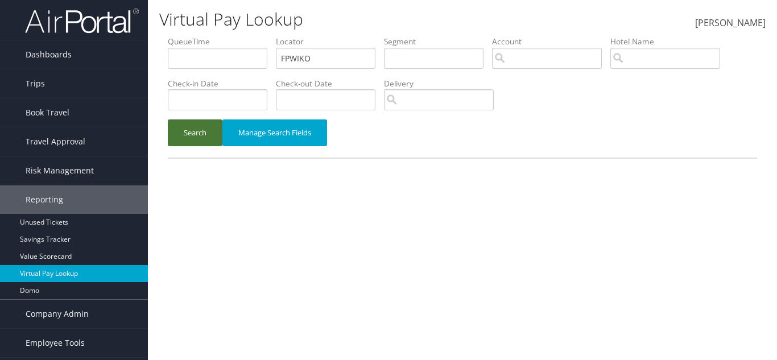
click at [189, 136] on button "Search" at bounding box center [195, 132] width 55 height 27
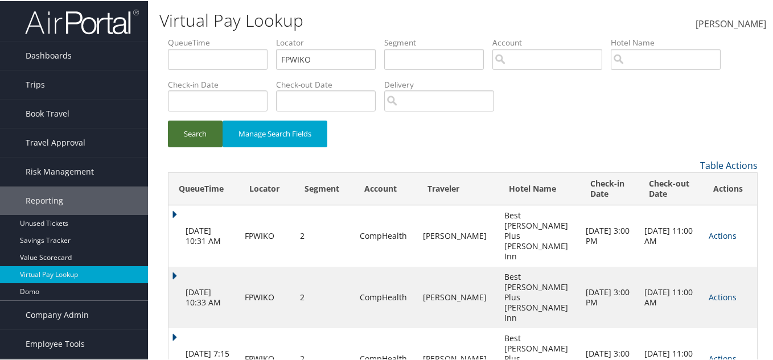
scroll to position [16, 0]
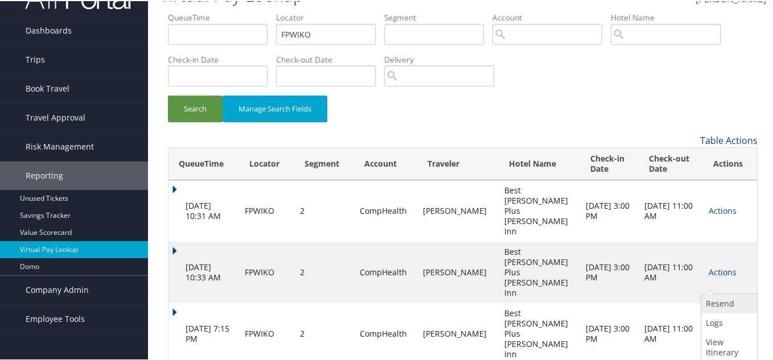
click at [720, 307] on link "Resend" at bounding box center [727, 302] width 53 height 19
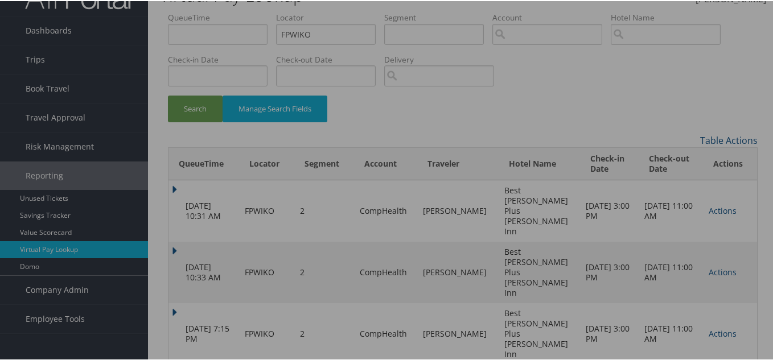
scroll to position [16, 0]
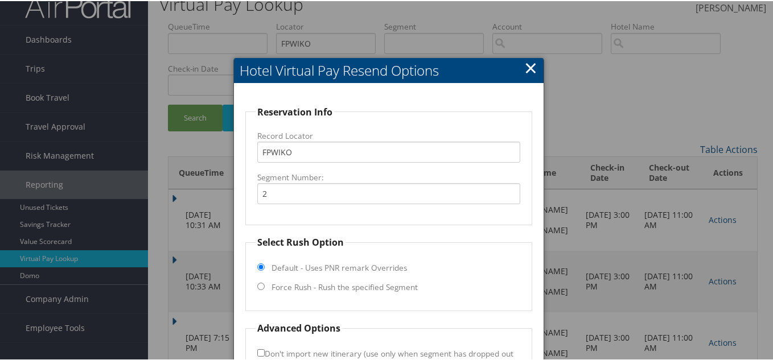
drag, startPoint x: 267, startPoint y: 284, endPoint x: 287, endPoint y: 284, distance: 19.3
click at [266, 284] on fieldset "Select Rush Option Default - Uses PNR remark Overrides Force Rush - Rush the sp…" at bounding box center [388, 272] width 287 height 76
click at [261, 283] on input "Force Rush - Rush the specified Segment" at bounding box center [260, 285] width 7 height 7
radio input "true"
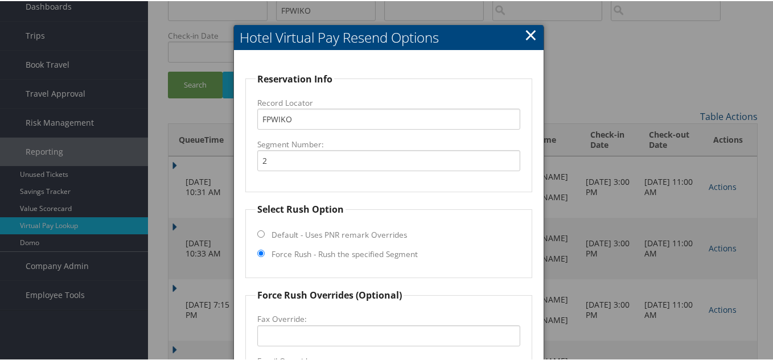
scroll to position [73, 0]
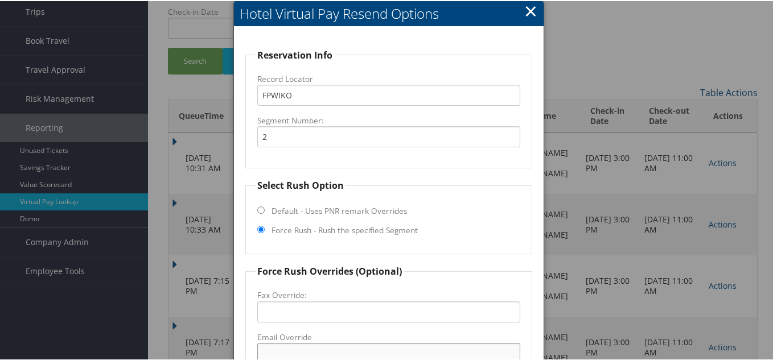
click at [305, 344] on input "Email Override" at bounding box center [388, 352] width 263 height 21
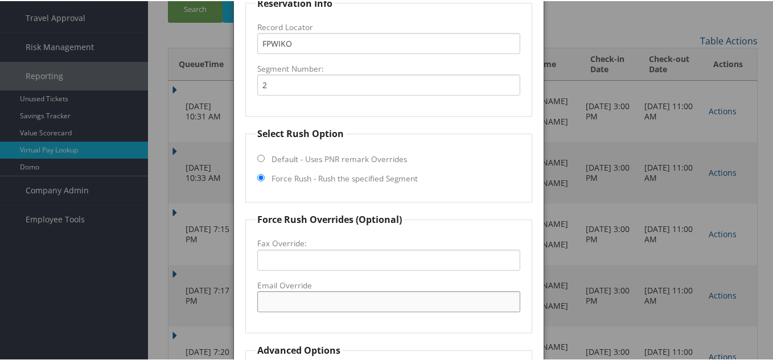
scroll to position [225, 0]
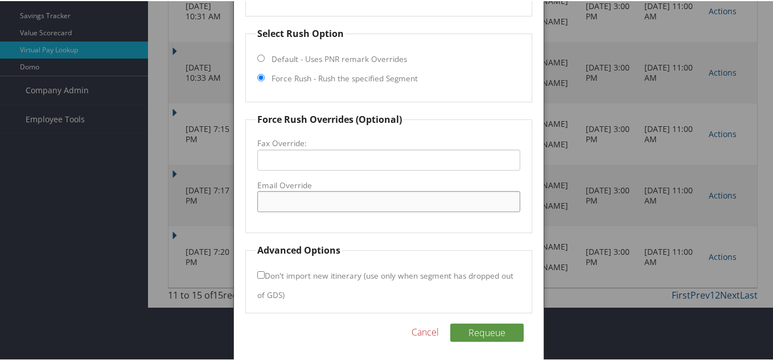
click at [339, 207] on input "Email Override" at bounding box center [388, 200] width 263 height 21
click at [293, 207] on input "Email Override" at bounding box center [388, 200] width 263 height 21
click at [300, 199] on input "Email Override" at bounding box center [388, 200] width 263 height 21
paste input "[EMAIL_ADDRESS][DOMAIN_NAME]"
type input "[EMAIL_ADDRESS][DOMAIN_NAME]"
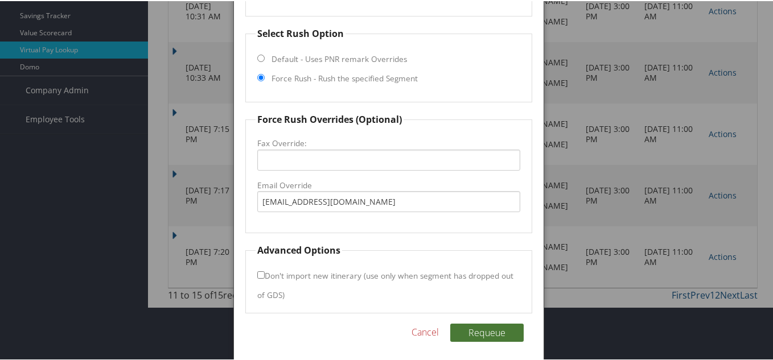
click at [480, 329] on button "Requeue" at bounding box center [486, 332] width 73 height 18
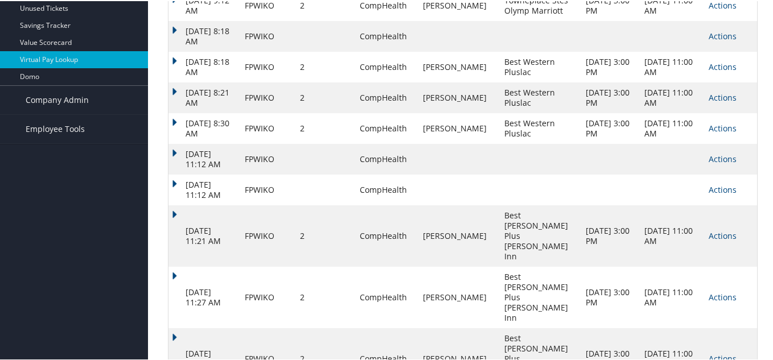
scroll to position [170, 0]
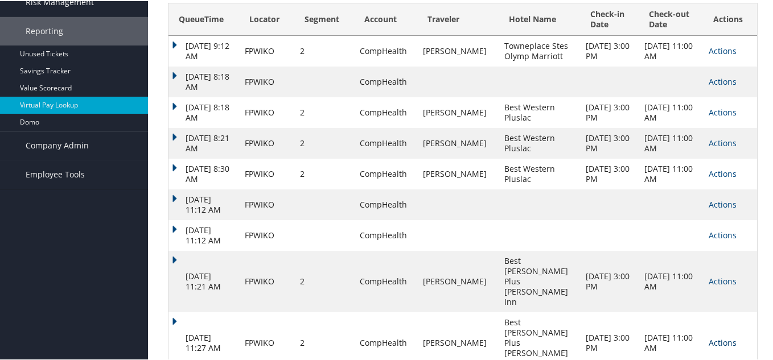
click at [708, 336] on link "Actions" at bounding box center [722, 341] width 28 height 11
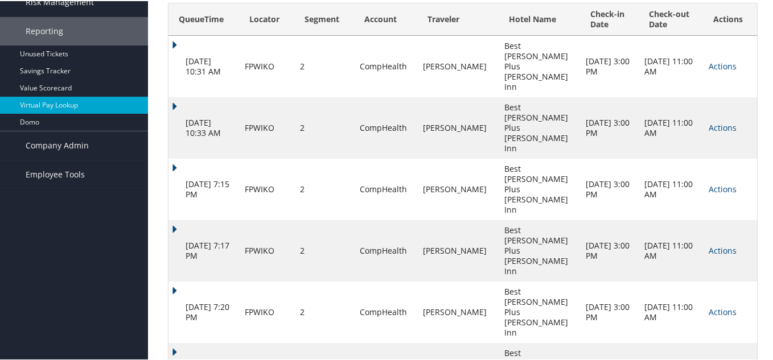
scroll to position [47, 0]
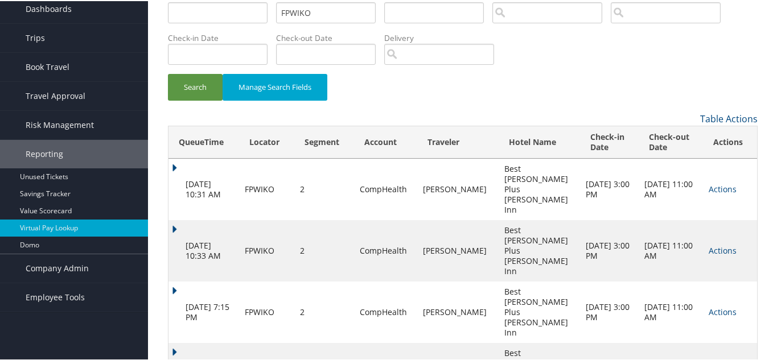
click at [721, 300] on link "Logs" at bounding box center [727, 300] width 53 height 19
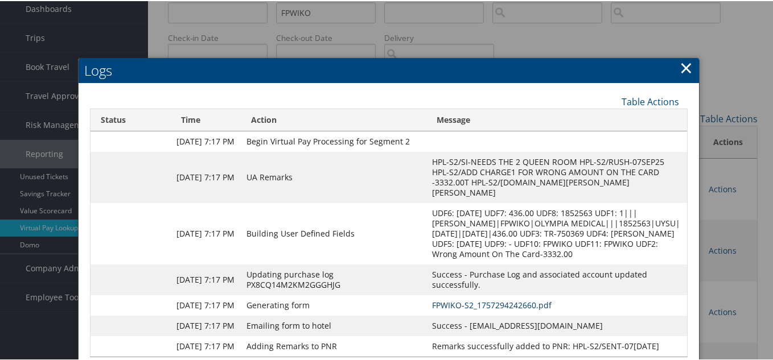
click at [492, 304] on link "FPWIKO-S2_1757294242660.pdf" at bounding box center [491, 304] width 119 height 11
